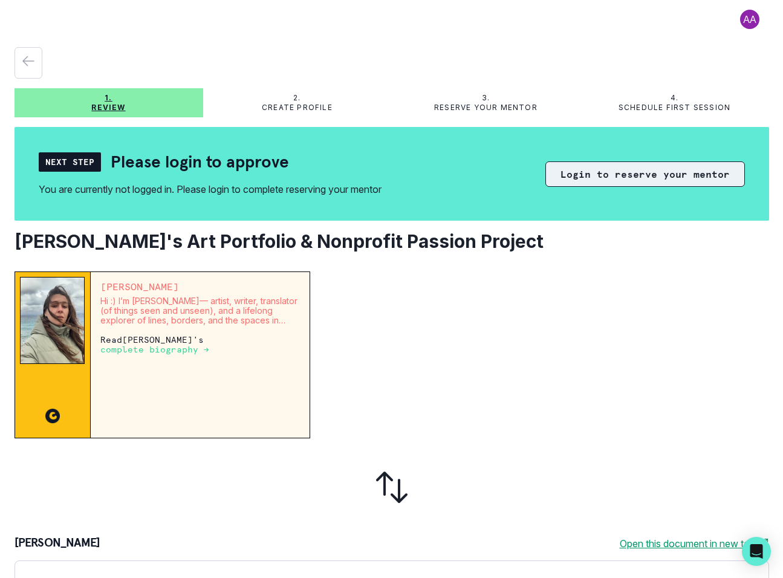
click at [625, 179] on button "Login to reserve your mentor" at bounding box center [646, 174] width 200 height 25
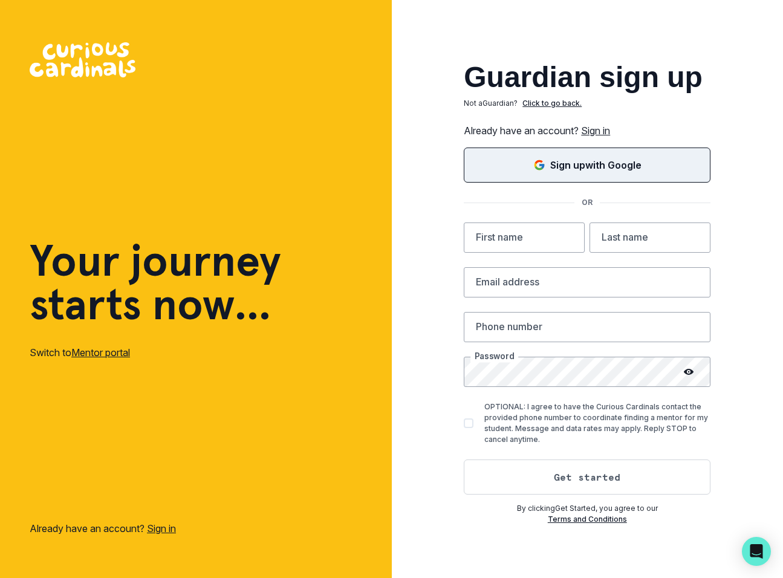
click at [625, 179] on button "Sign up with Google" at bounding box center [587, 165] width 247 height 35
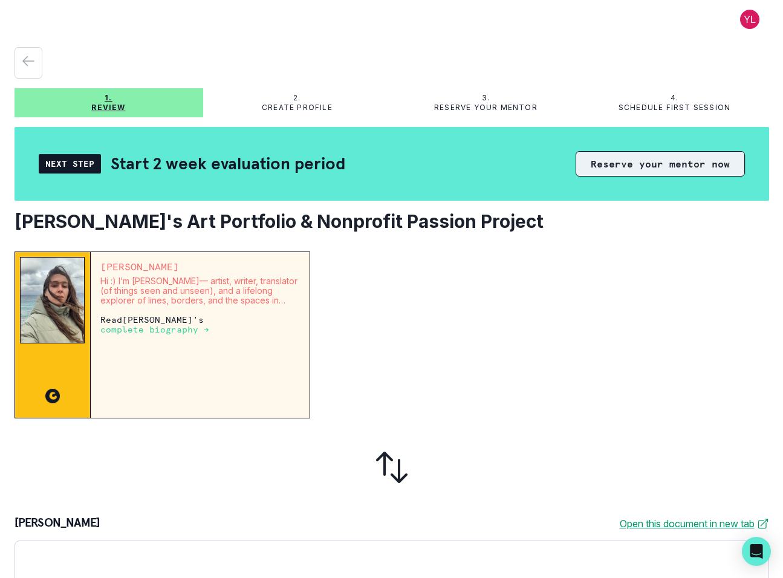
click at [636, 165] on button "Reserve your mentor now" at bounding box center [660, 163] width 169 height 25
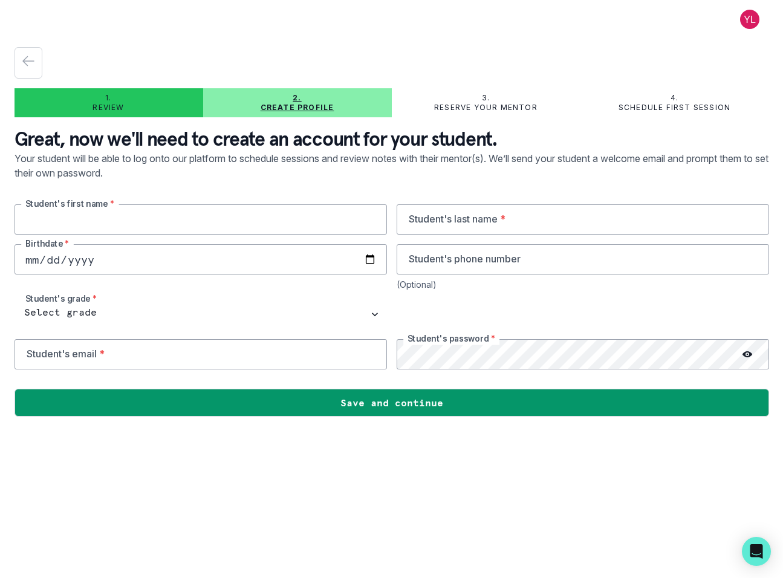
click at [239, 212] on input "text" at bounding box center [201, 219] width 373 height 30
type input "Bella"
click at [443, 217] on input "text" at bounding box center [583, 219] width 373 height 30
type input "[PERSON_NAME]"
type input "7036750383"
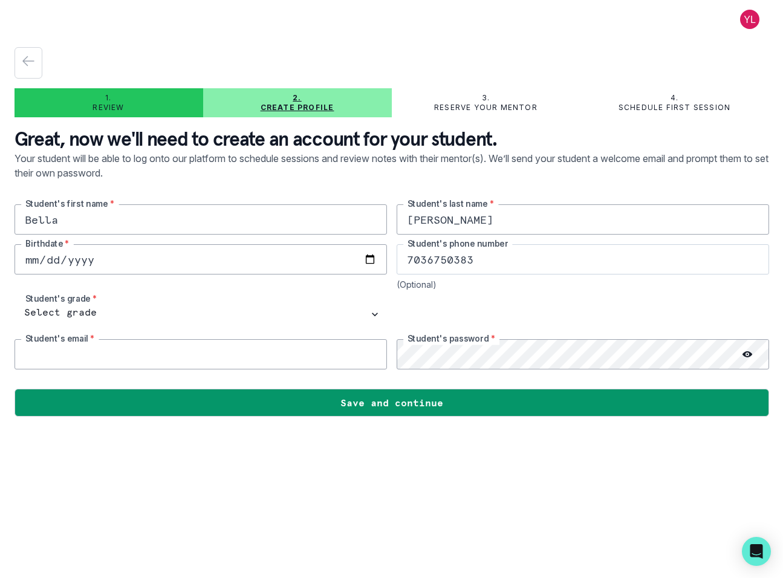
type input "[EMAIL_ADDRESS][DOMAIN_NAME]"
click at [100, 260] on input "date" at bounding box center [201, 259] width 373 height 30
type input "[DATE]"
click at [128, 290] on div "[PERSON_NAME]'s first name * [PERSON_NAME] Student's last name * [DEMOGRAPHIC_D…" at bounding box center [392, 286] width 755 height 165
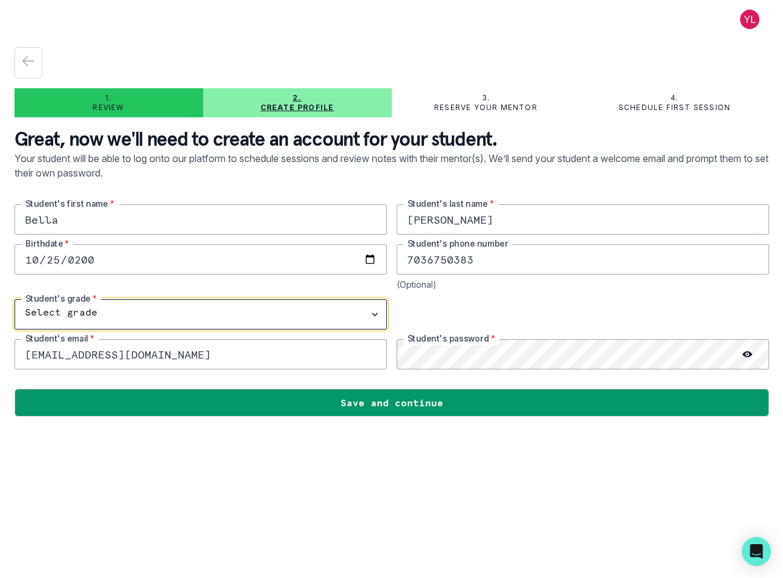
click at [85, 309] on select "Select grade 1st Grade 2nd Grade 3rd Grade 4th Grade 5th Grade 6th Grade 7th Gr…" at bounding box center [201, 314] width 373 height 30
select select "11th Grade"
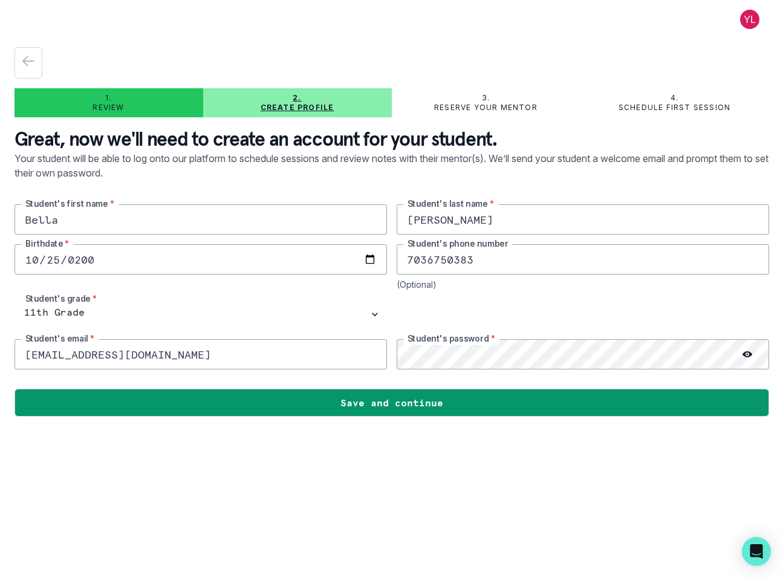
click at [430, 301] on div at bounding box center [583, 314] width 373 height 30
click at [747, 355] on circle at bounding box center [748, 355] width 2 height 2
drag, startPoint x: 512, startPoint y: 260, endPoint x: 394, endPoint y: 254, distance: 118.1
click at [394, 254] on div "[PERSON_NAME]'s first name * [PERSON_NAME] Student's last name * [DEMOGRAPHIC_D…" at bounding box center [392, 286] width 755 height 165
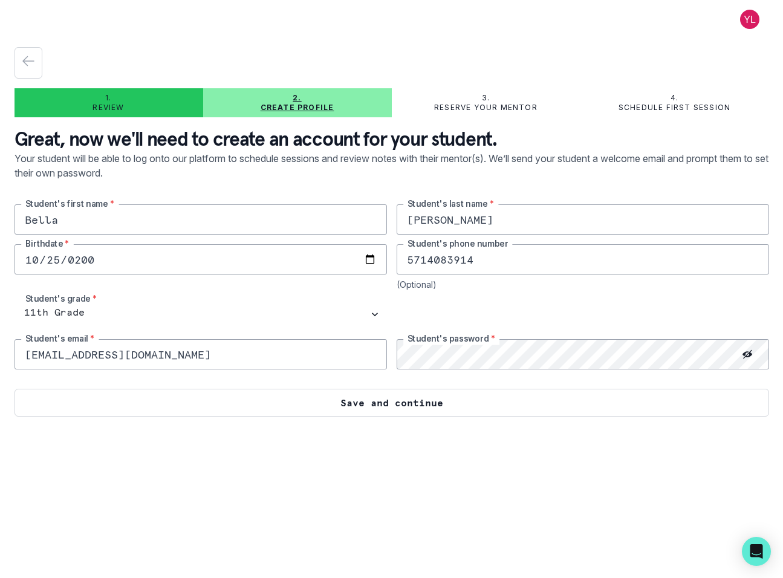
type input "5714083914"
click at [390, 410] on button "Save and continue" at bounding box center [392, 403] width 755 height 28
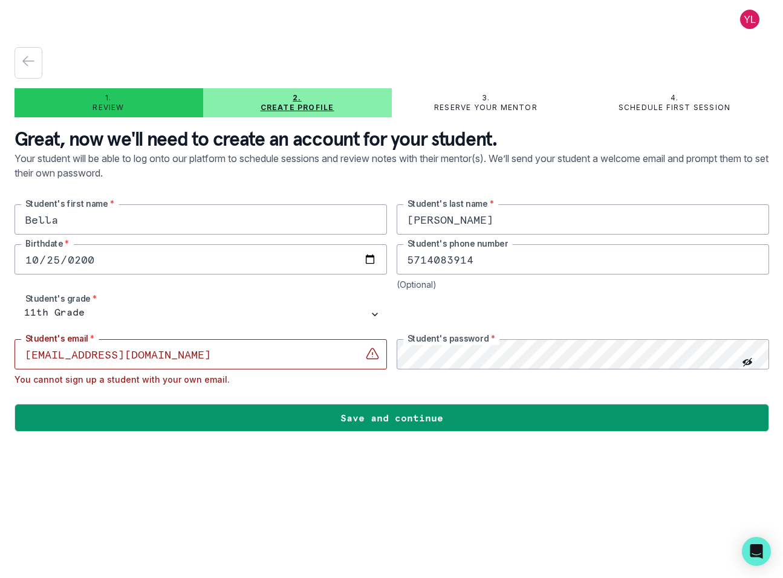
drag, startPoint x: 239, startPoint y: 351, endPoint x: 33, endPoint y: 356, distance: 206.3
click at [33, 356] on input "[EMAIL_ADDRESS][DOMAIN_NAME]" at bounding box center [201, 354] width 373 height 30
click at [91, 353] on input "[EMAIL_ADDRESS][DOMAIN_NAME]" at bounding box center [201, 354] width 373 height 30
click at [97, 353] on input "[EMAIL_ADDRESS][DOMAIN_NAME]" at bounding box center [201, 354] width 373 height 30
type input "[EMAIL_ADDRESS][DOMAIN_NAME]"
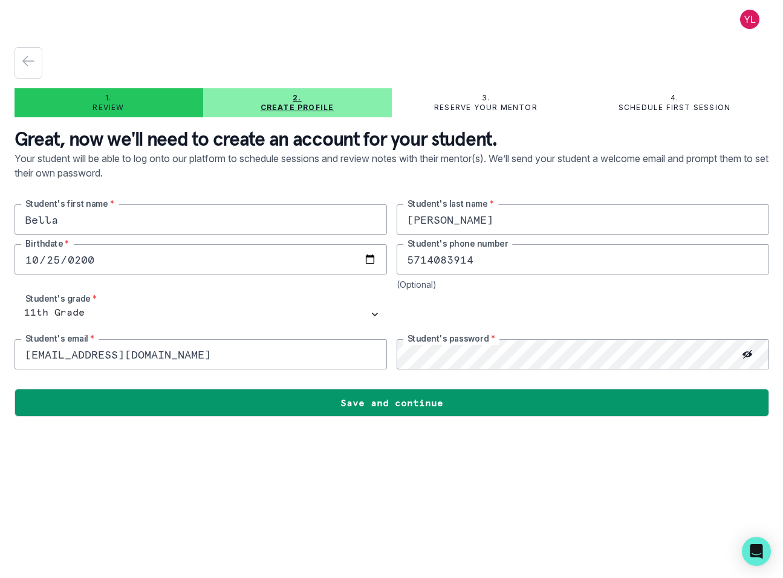
drag, startPoint x: 178, startPoint y: 362, endPoint x: 13, endPoint y: 350, distance: 165.6
click at [13, 350] on main "1. Review 2. Create profile 3. Reserve your mentor 4. Schedule first session Gr…" at bounding box center [392, 289] width 774 height 578
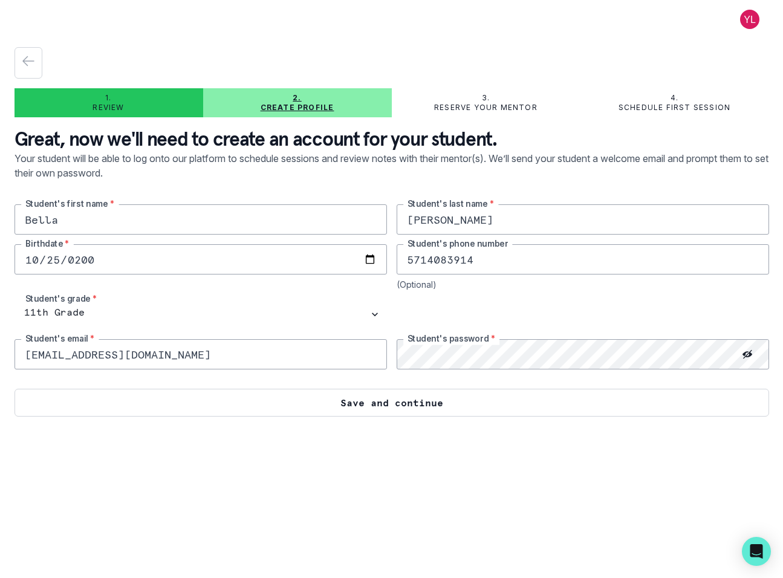
type input "[EMAIL_ADDRESS][DOMAIN_NAME]"
click at [227, 398] on button "Save and continue" at bounding box center [392, 403] width 755 height 28
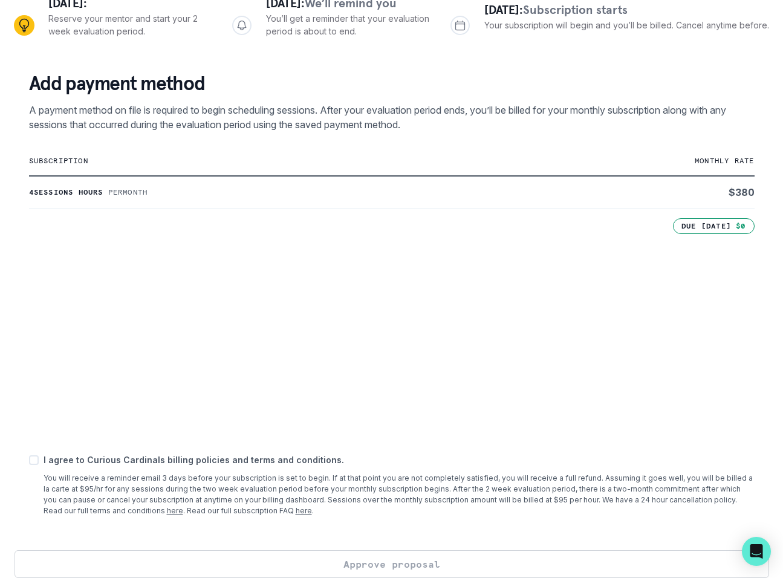
scroll to position [177, 0]
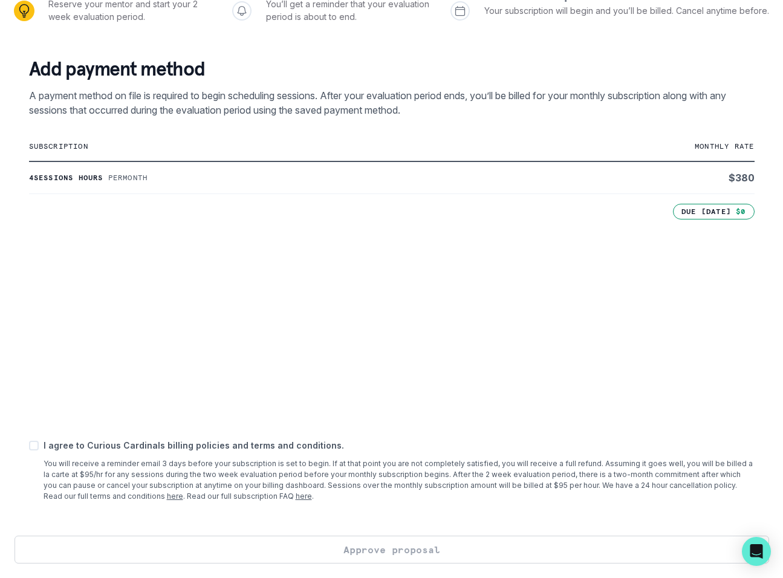
click at [36, 450] on span at bounding box center [34, 446] width 10 height 10
click at [29, 446] on input "checkbox" at bounding box center [28, 446] width 1 height 1
checkbox input "true"
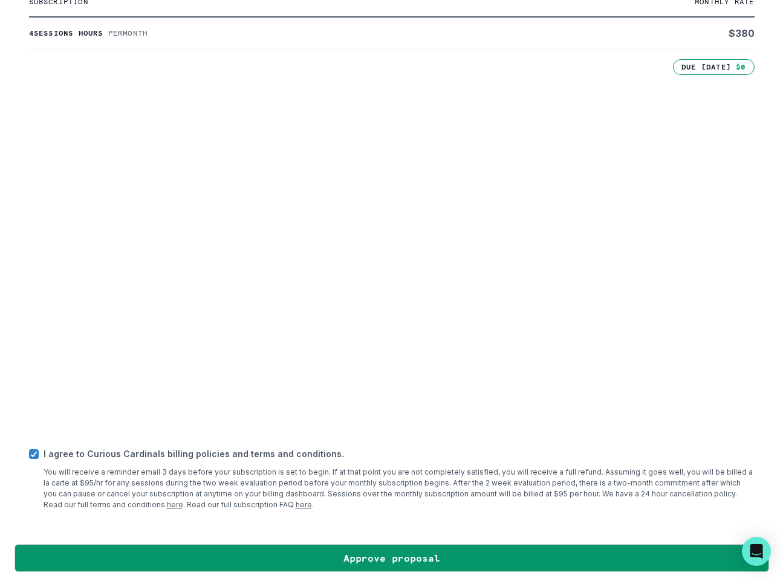
scroll to position [330, 0]
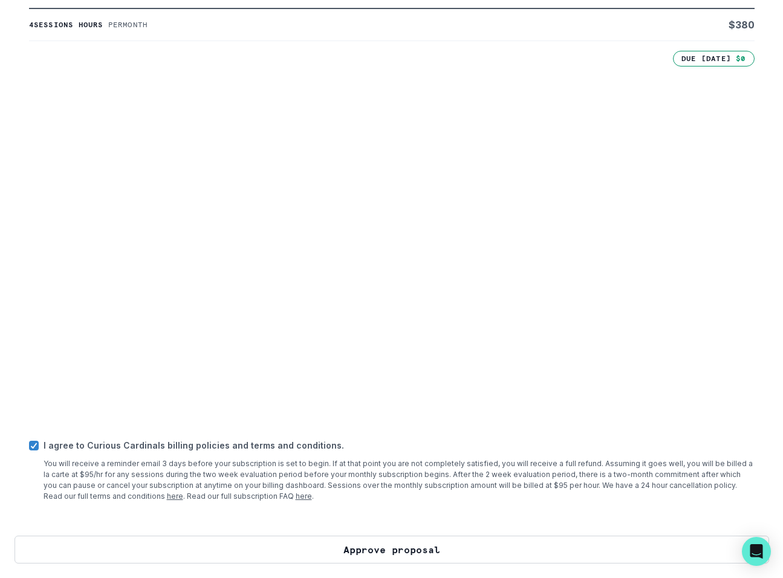
click at [297, 545] on button "Approve proposal" at bounding box center [392, 550] width 755 height 28
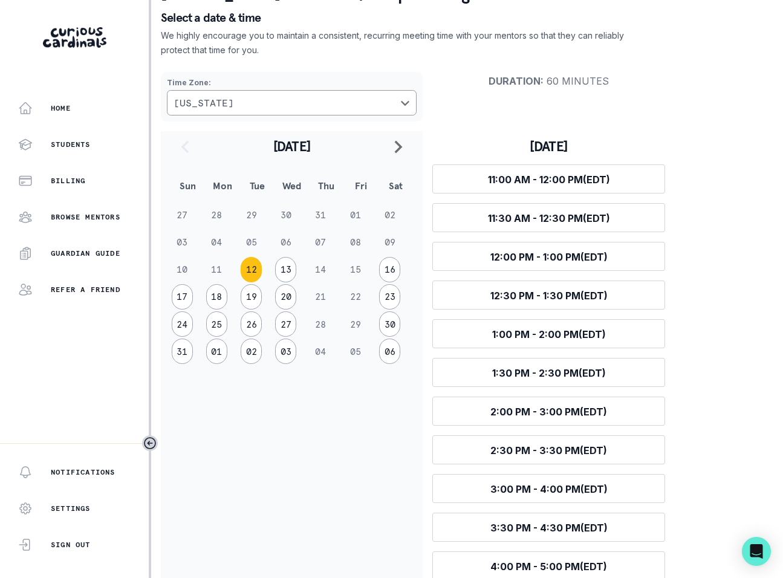
scroll to position [101, 0]
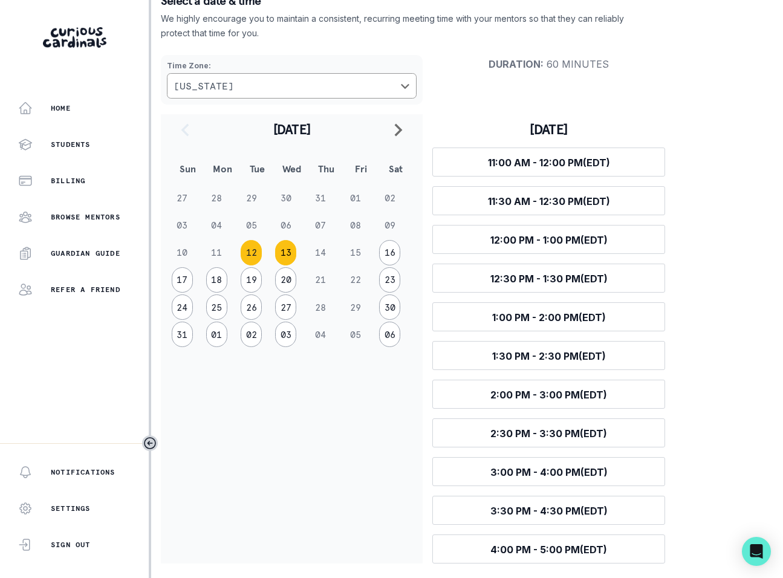
click at [284, 249] on button "13" at bounding box center [285, 252] width 21 height 25
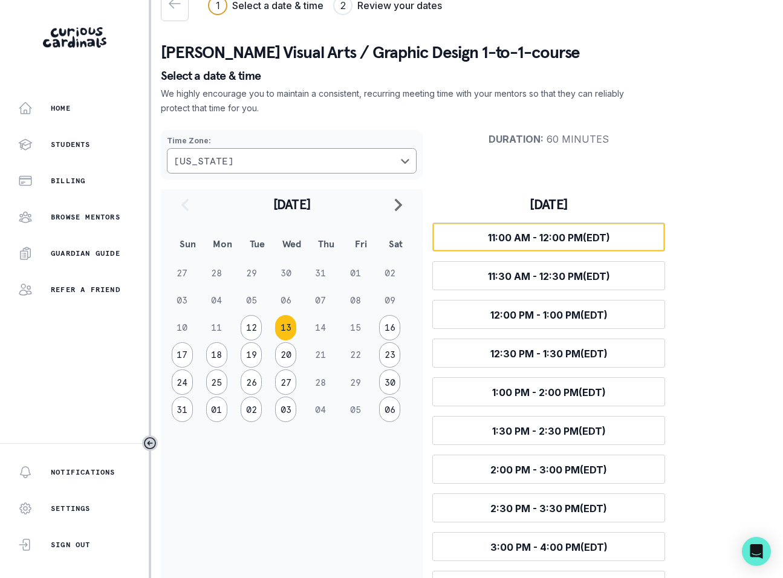
scroll to position [0, 0]
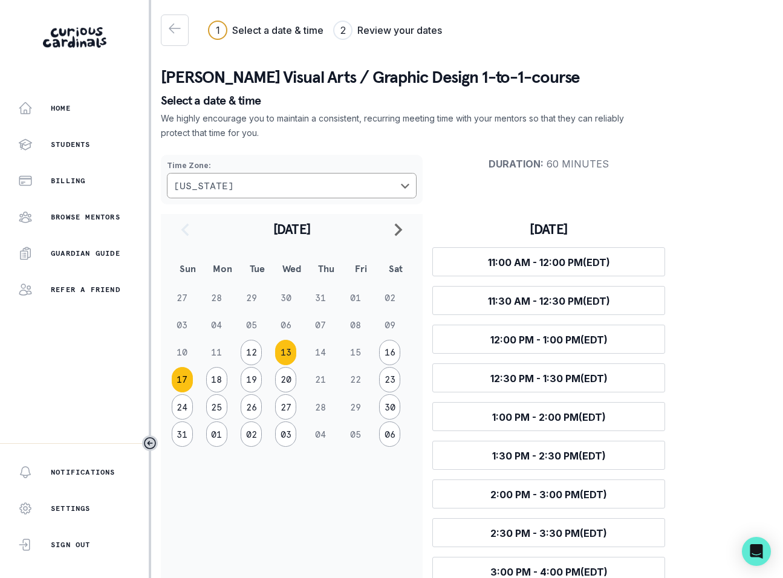
click at [177, 384] on button "17" at bounding box center [182, 379] width 21 height 25
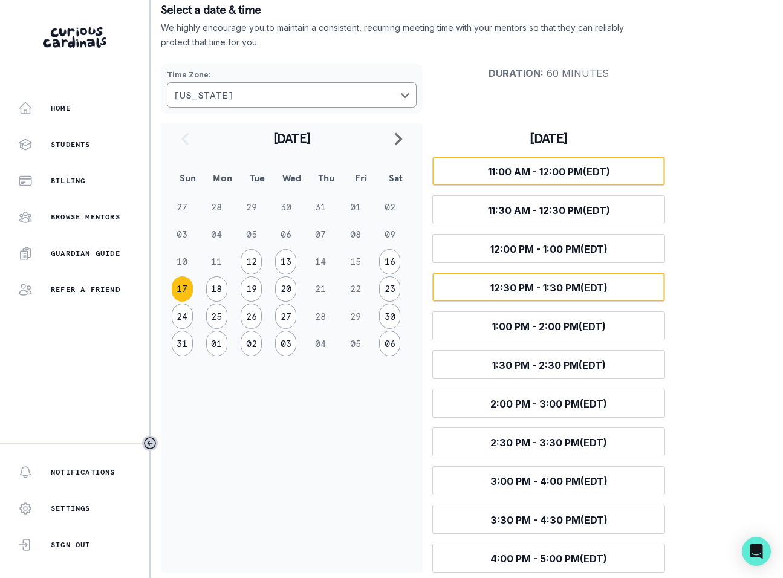
scroll to position [93, 0]
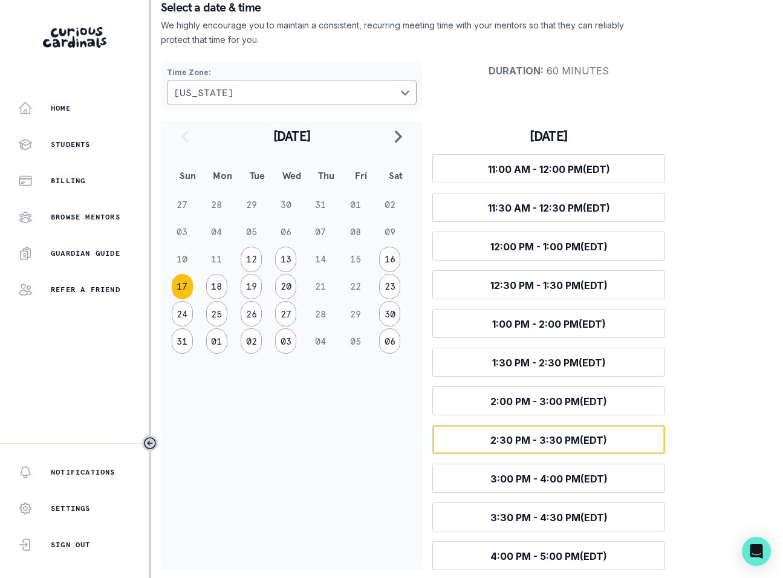
click at [614, 436] on button "Select time 2:30 PM - 3:30 PM (EDT)" at bounding box center [549, 439] width 233 height 29
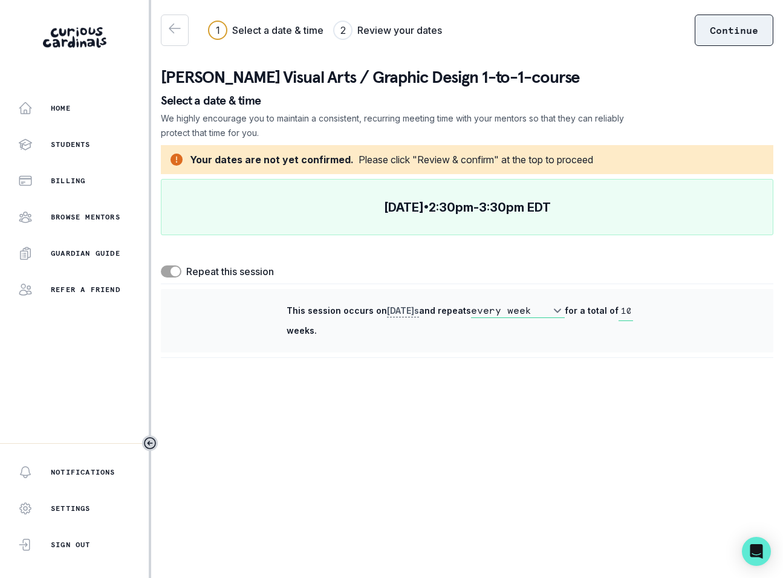
click at [721, 40] on button "Continue" at bounding box center [734, 30] width 79 height 31
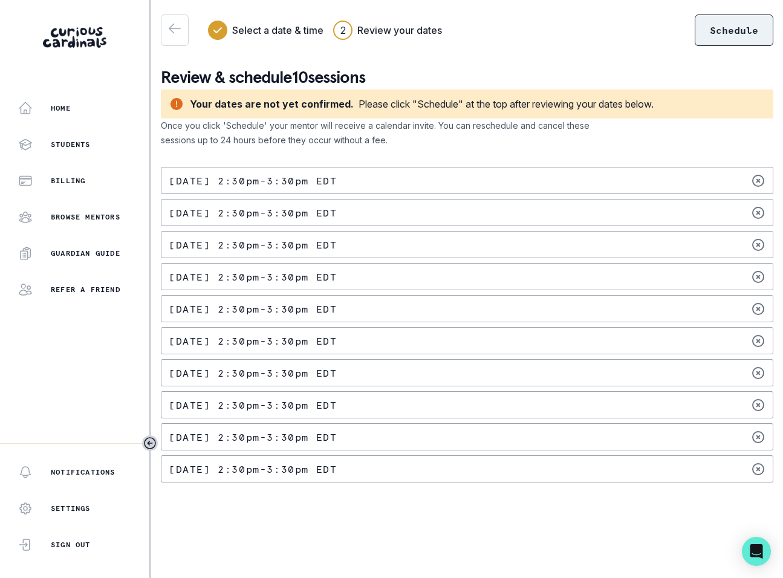
click at [725, 32] on button "Schedule" at bounding box center [734, 30] width 79 height 31
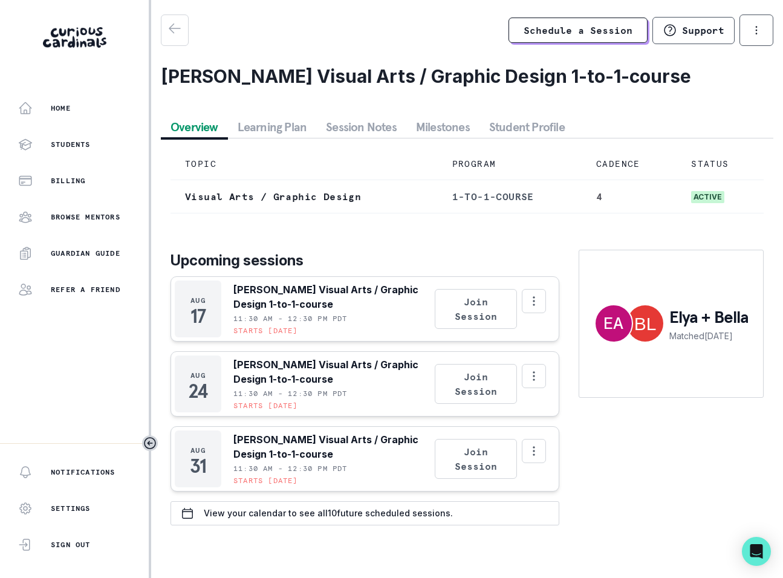
click at [269, 123] on button "Learning Plan" at bounding box center [272, 127] width 89 height 22
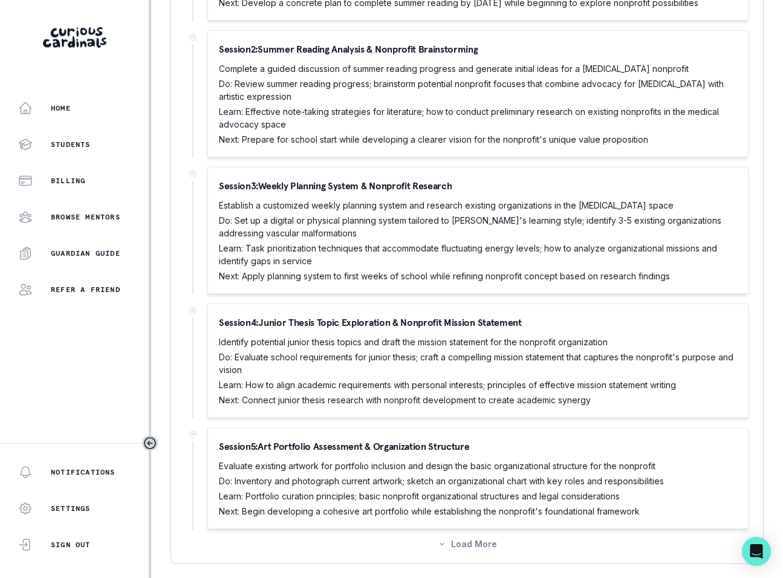
scroll to position [801, 0]
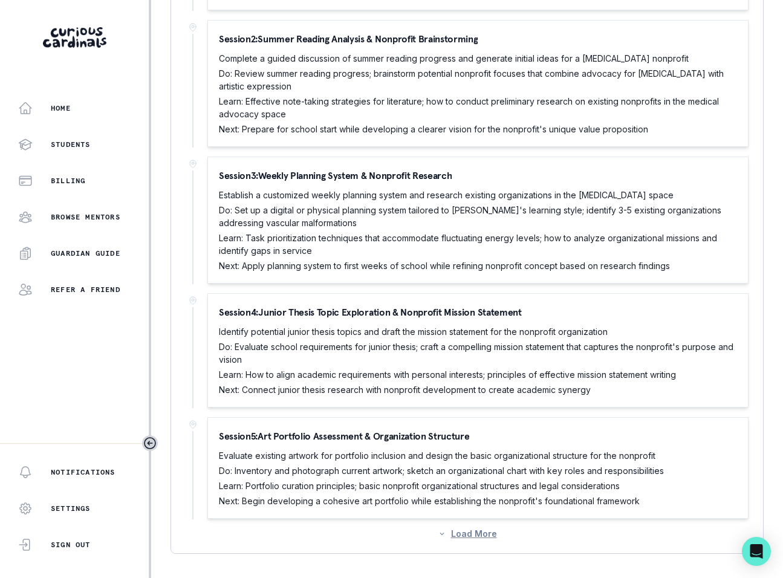
click at [471, 536] on button "Load More" at bounding box center [467, 534] width 59 height 10
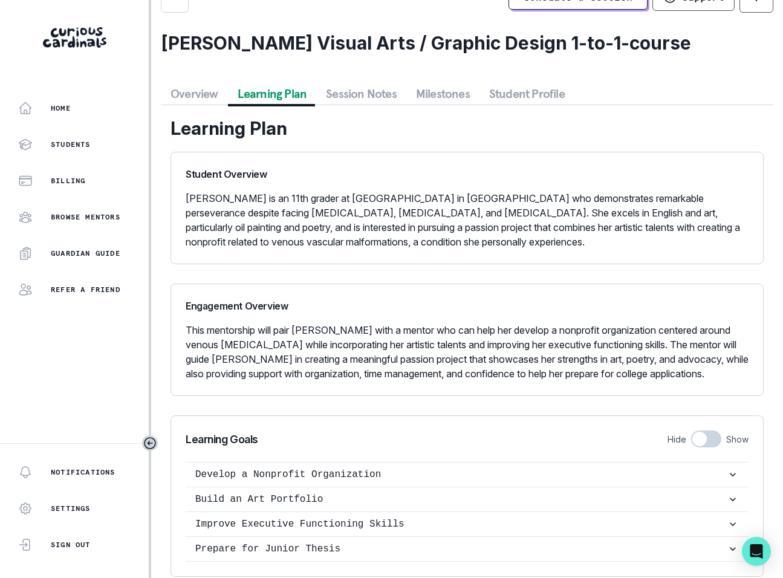
scroll to position [0, 0]
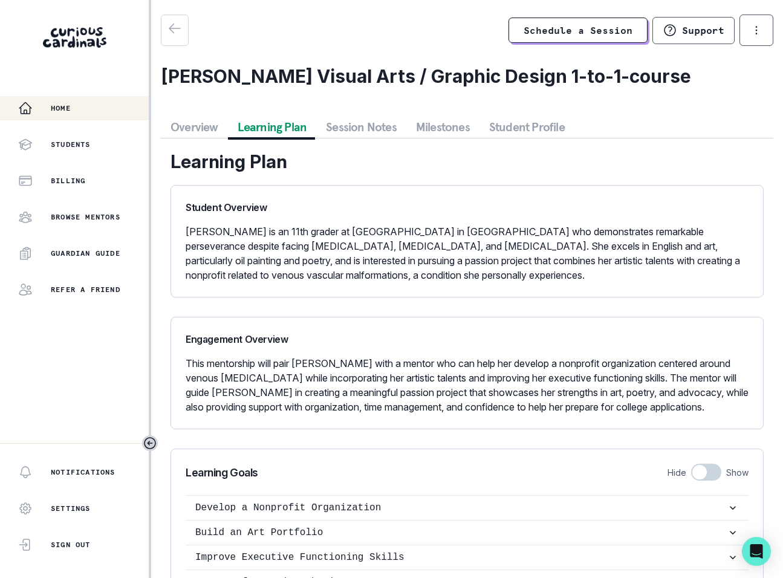
click at [62, 111] on p "Home" at bounding box center [61, 108] width 20 height 10
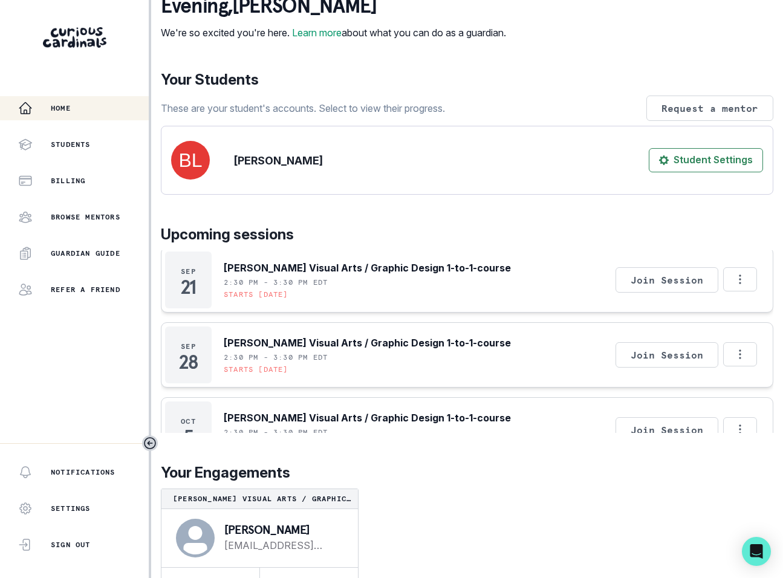
scroll to position [93, 0]
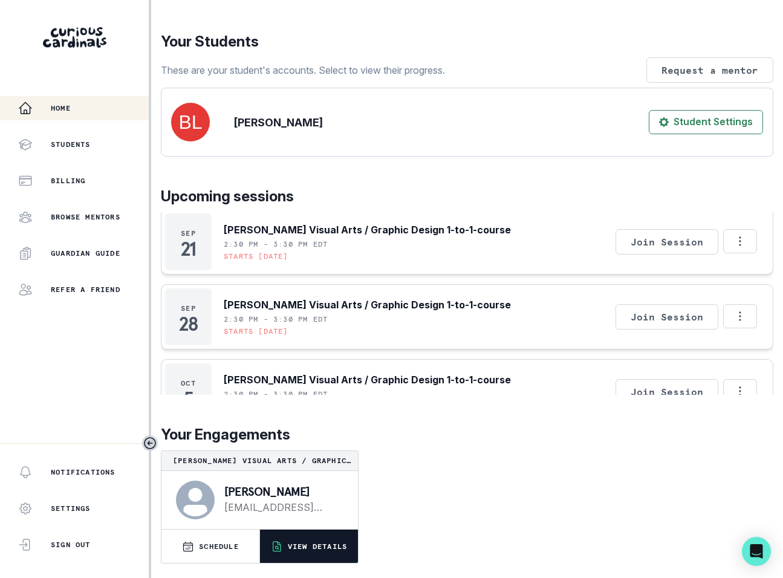
click at [312, 544] on p "VIEW DETAILS" at bounding box center [317, 547] width 59 height 10
